Goal: Task Accomplishment & Management: Use online tool/utility

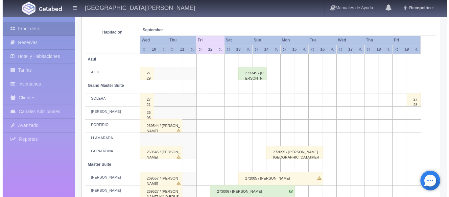
scroll to position [91, 0]
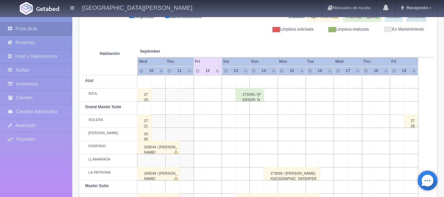
click at [214, 150] on td at bounding box center [215, 147] width 14 height 13
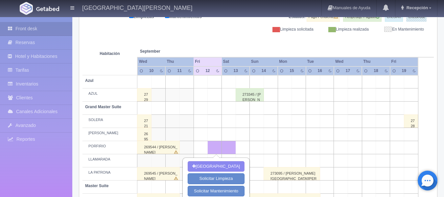
click at [246, 150] on td at bounding box center [243, 147] width 14 height 13
click at [258, 148] on td at bounding box center [257, 147] width 14 height 13
click at [271, 148] on td at bounding box center [271, 147] width 14 height 13
click at [259, 152] on td at bounding box center [257, 147] width 14 height 13
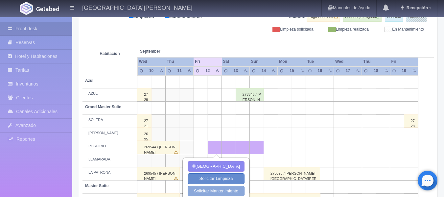
click at [229, 191] on button "Solicitar Mantenimiento" at bounding box center [216, 191] width 57 height 11
select select "Mantenimiento"
type input "12-09-2025"
type input "14-09-2025"
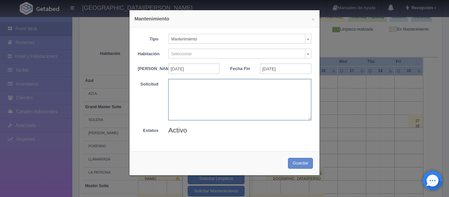
click at [209, 109] on textarea at bounding box center [239, 99] width 143 height 41
type textarea "T"
type textarea "JORGE MUÑOZ"
click at [292, 162] on button "Guardar" at bounding box center [300, 163] width 25 height 11
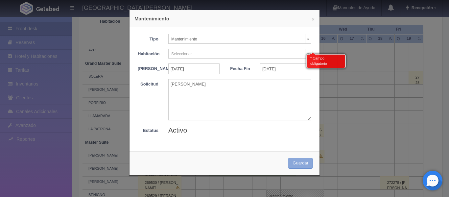
scroll to position [140, 0]
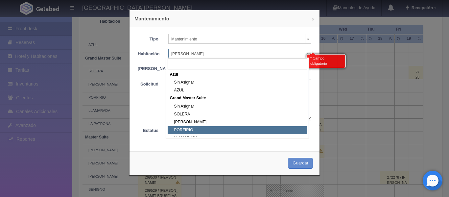
select select "1918_PORFIRIO"
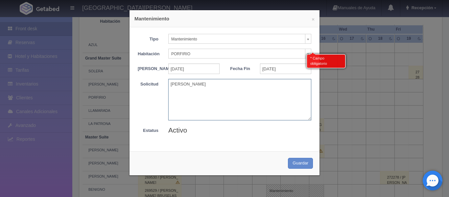
click at [170, 90] on textarea "JORGE MUÑOZ" at bounding box center [239, 99] width 143 height 41
type textarea "BLOQUEO JORGE MUÑOZ"
click at [303, 169] on button "Guardar" at bounding box center [300, 163] width 25 height 11
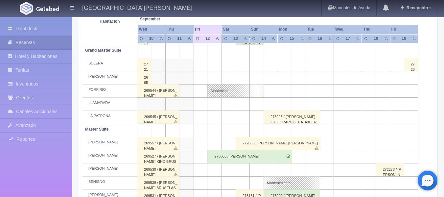
scroll to position [115, 0]
